Goal: Navigation & Orientation: Find specific page/section

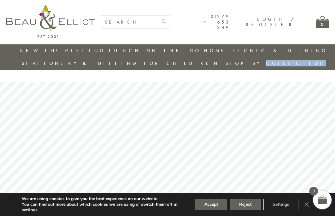
click at [317, 135] on rs-slide at bounding box center [167, 152] width 335 height 140
click at [326, 27] on div "0" at bounding box center [322, 22] width 13 height 12
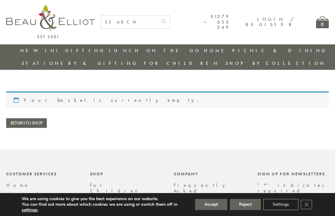
click at [335, 30] on div "01279 653 249 Login / Register 0" at bounding box center [167, 22] width 335 height 44
click at [327, 28] on div "0" at bounding box center [322, 22] width 13 height 12
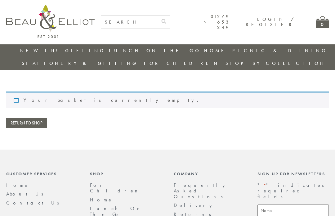
click at [325, 28] on div "0" at bounding box center [322, 22] width 13 height 12
click at [334, 31] on div "01279 653 249 Login / Register 0" at bounding box center [167, 22] width 335 height 44
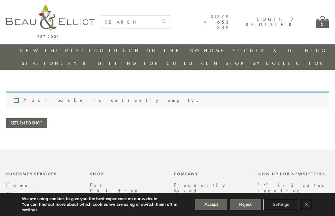
click at [328, 26] on div "0" at bounding box center [322, 22] width 13 height 12
click at [334, 101] on div "Your basket is currently empty. Return to shop" at bounding box center [167, 110] width 335 height 36
click at [316, 98] on div "Your basket is currently empty. Return to shop" at bounding box center [167, 110] width 323 height 36
click at [171, 194] on div "We are using cookies to give you the best experience on our website. You can fi…" at bounding box center [167, 204] width 335 height 23
click at [187, 211] on link "Returns" at bounding box center [195, 214] width 42 height 7
